Goal: Information Seeking & Learning: Learn about a topic

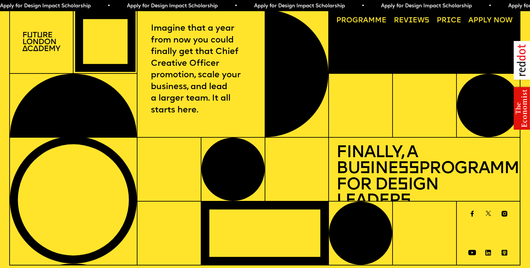
click at [448, 20] on link "Price" at bounding box center [449, 20] width 32 height 15
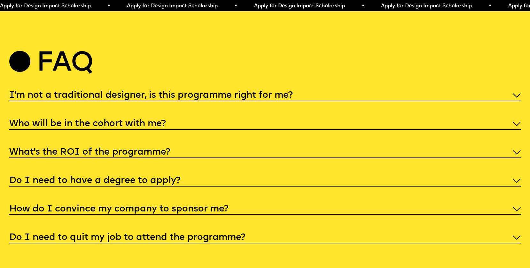
scroll to position [2721, 0]
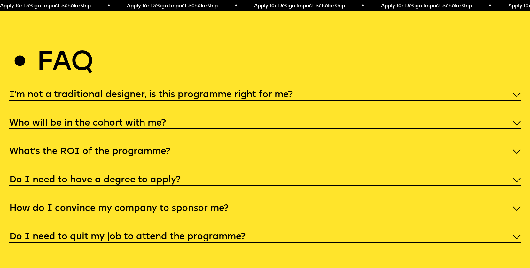
click at [516, 93] on img at bounding box center [517, 95] width 8 height 4
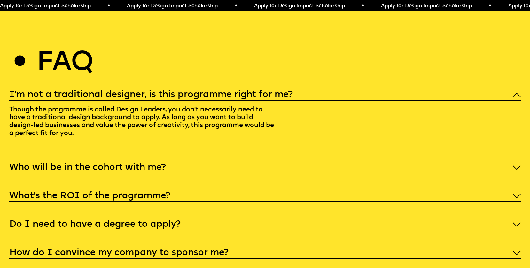
click at [205, 164] on div "Who will be in the cohort with me?" at bounding box center [264, 167] width 511 height 12
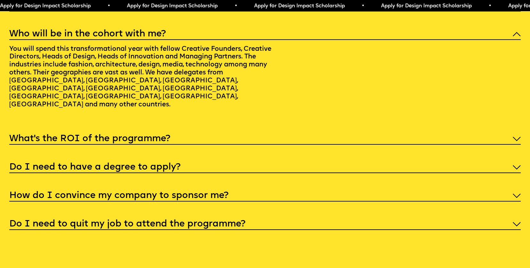
scroll to position [2810, 0]
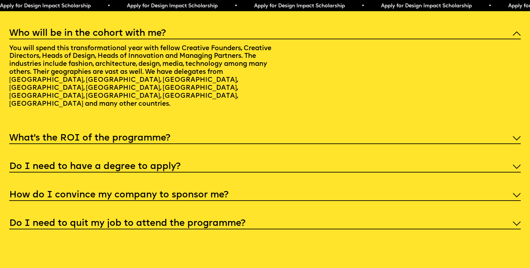
click at [186, 131] on div "What’s the ROI of the programme?" at bounding box center [264, 137] width 511 height 12
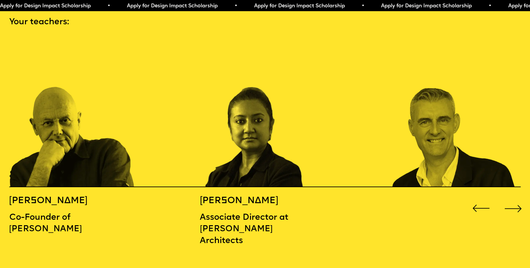
scroll to position [783, 0]
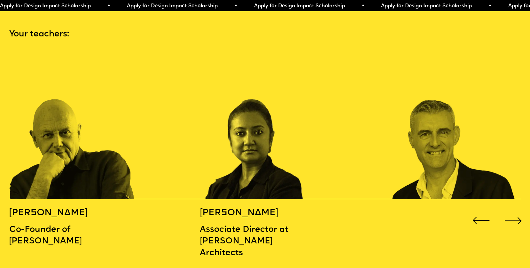
click at [518, 210] on div "Next slide" at bounding box center [513, 220] width 21 height 21
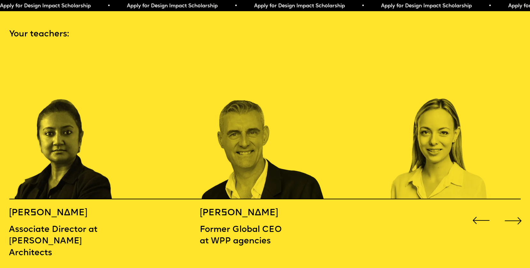
click at [518, 210] on div "Next slide" at bounding box center [513, 220] width 21 height 21
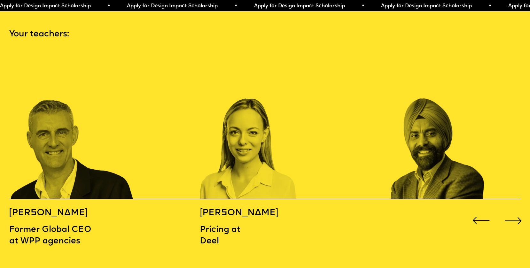
click at [518, 210] on div "Next slide" at bounding box center [513, 220] width 21 height 21
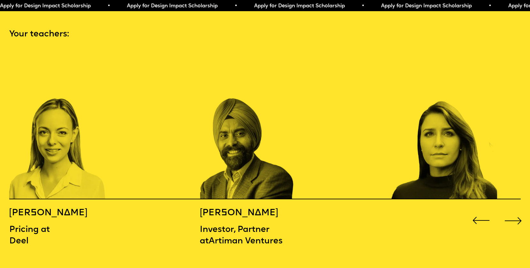
click at [518, 210] on div "Next slide" at bounding box center [513, 220] width 21 height 21
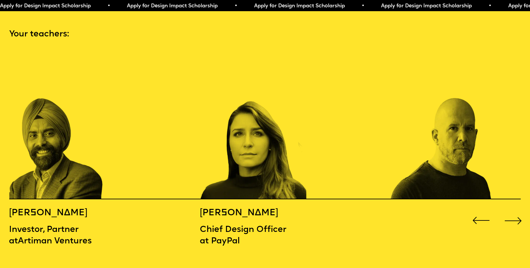
click at [518, 210] on div "Next slide" at bounding box center [513, 220] width 21 height 21
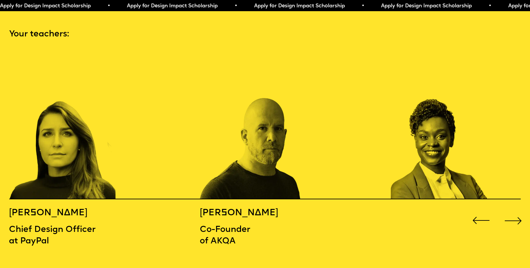
click at [514, 210] on div "Next slide" at bounding box center [513, 220] width 21 height 21
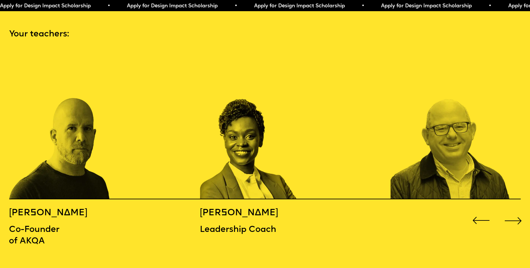
click at [514, 210] on div "Next slide" at bounding box center [513, 220] width 21 height 21
